Goal: Navigation & Orientation: Find specific page/section

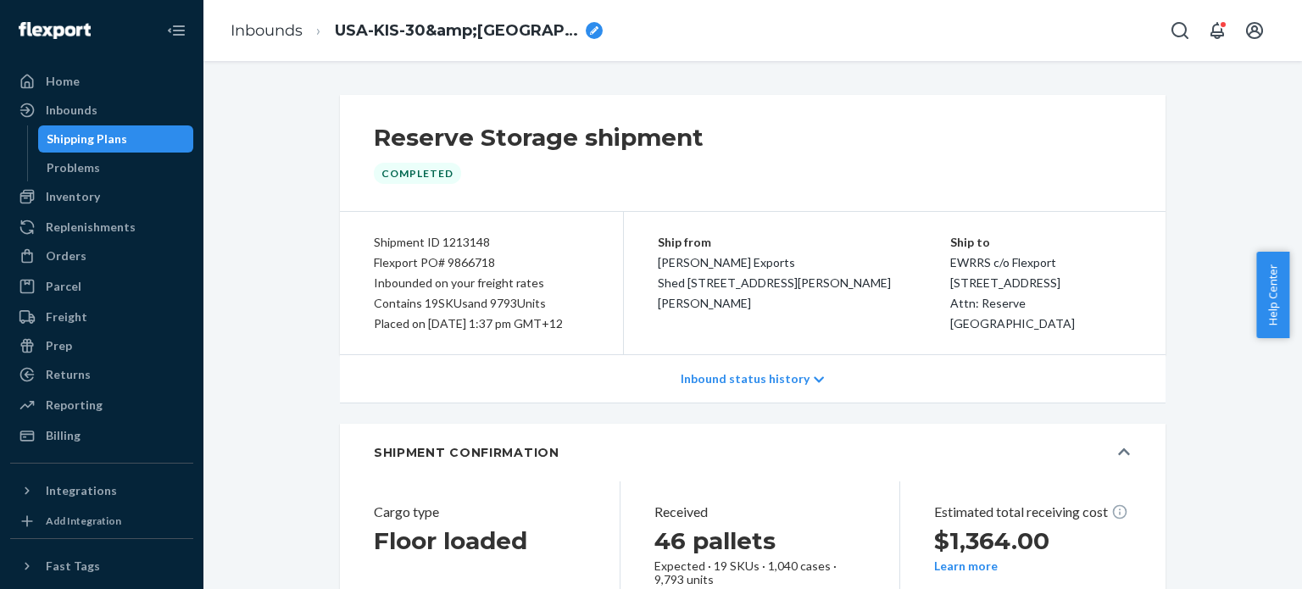
click at [729, 80] on div "Reserve Storage shipment Completed Shipment ID 1213148 Flexport PO# 9866718 Inb…" at bounding box center [752, 325] width 1099 height 528
click at [273, 34] on link "Inbounds" at bounding box center [267, 30] width 72 height 19
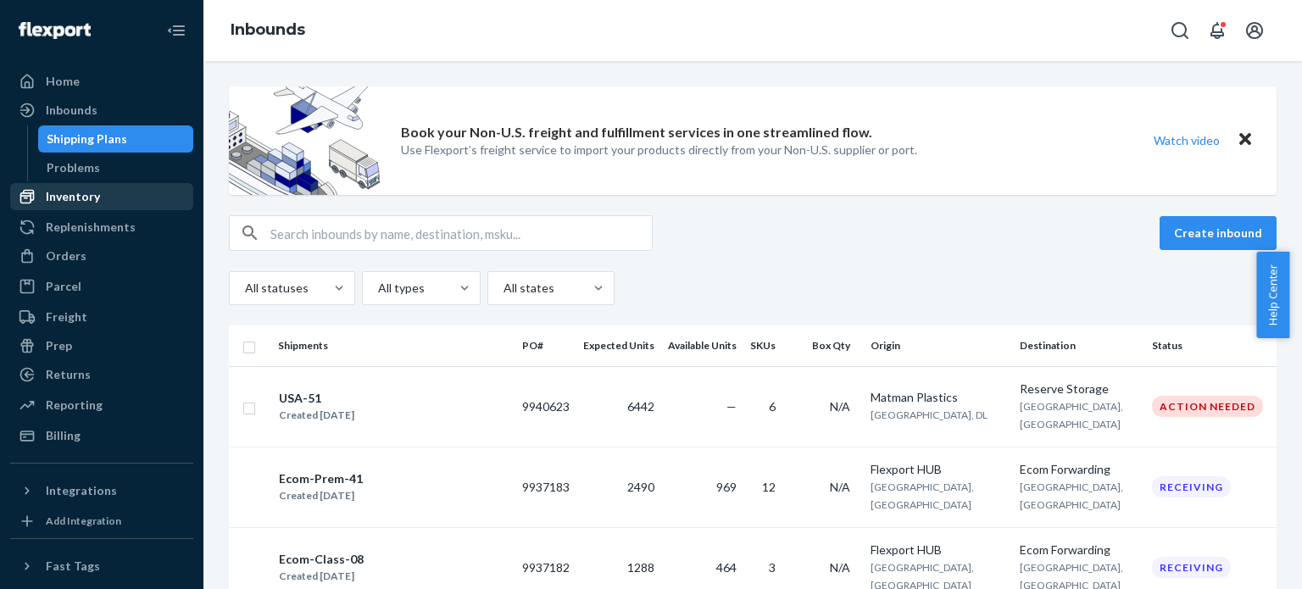
click at [102, 193] on div "Inventory" at bounding box center [102, 197] width 180 height 24
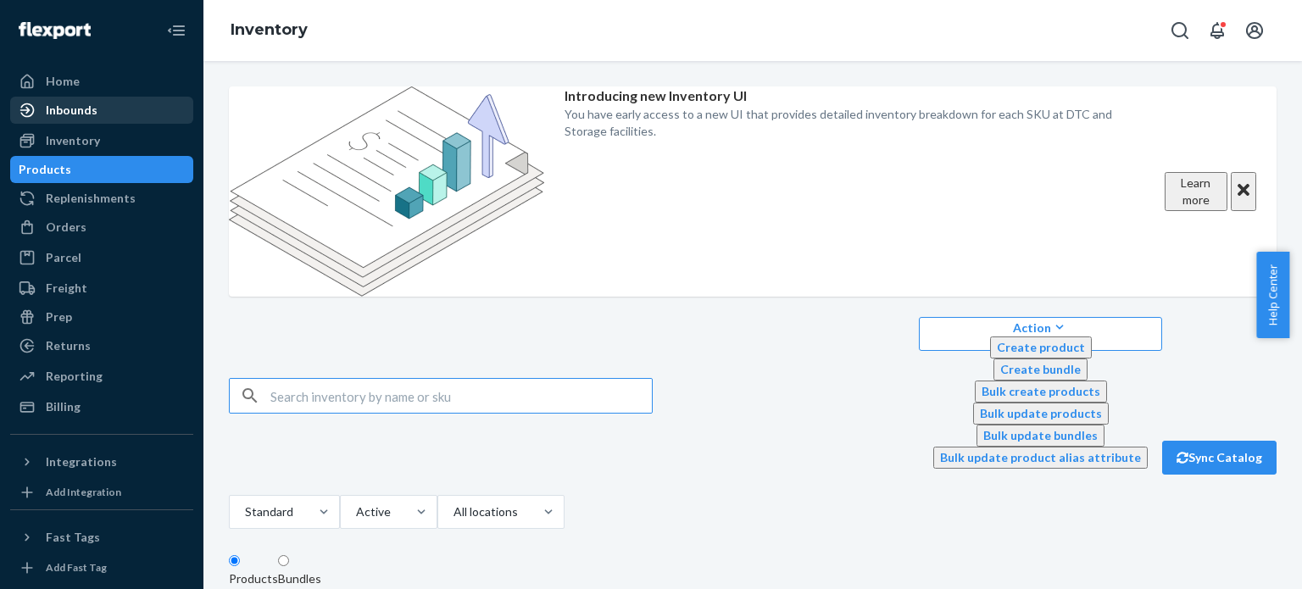
click at [75, 107] on div "Inbounds" at bounding box center [72, 110] width 52 height 17
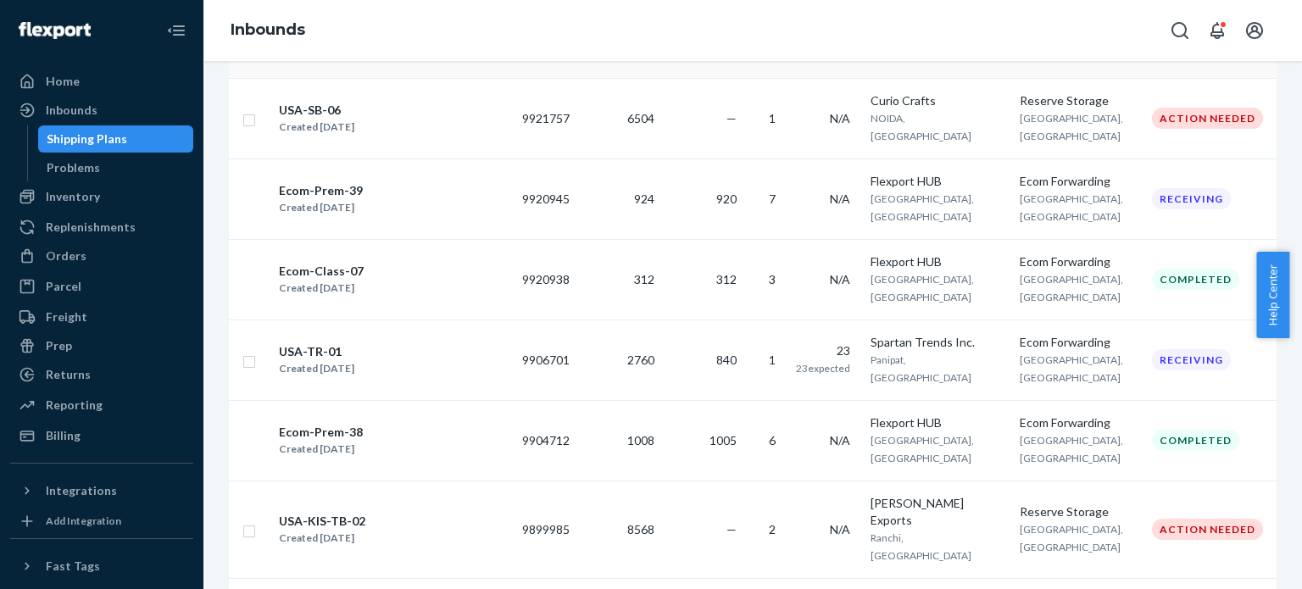
scroll to position [790, 0]
